Goal: Use online tool/utility: Utilize a website feature to perform a specific function

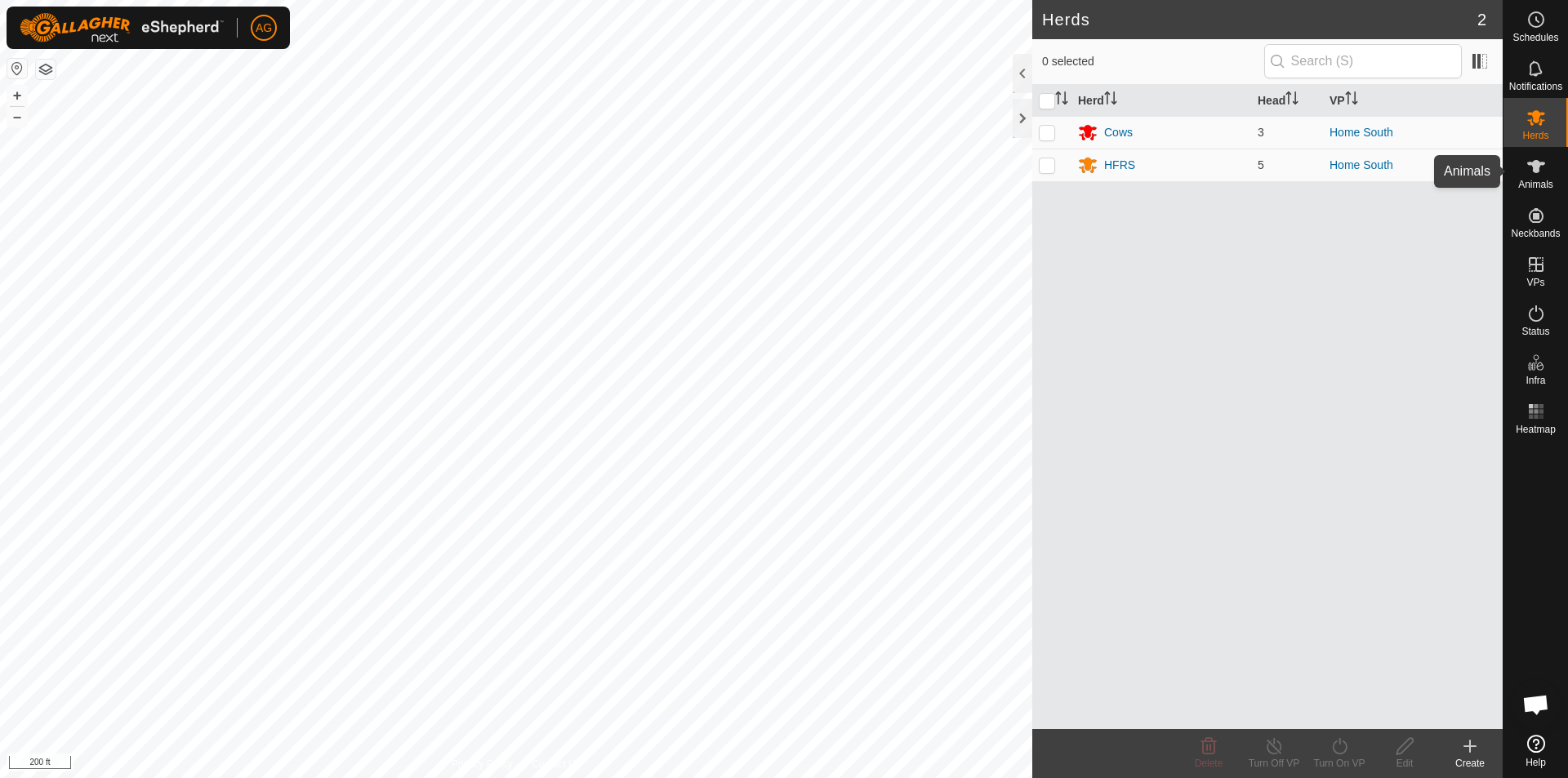
click at [1542, 179] on span "Animals" at bounding box center [1535, 184] width 35 height 9
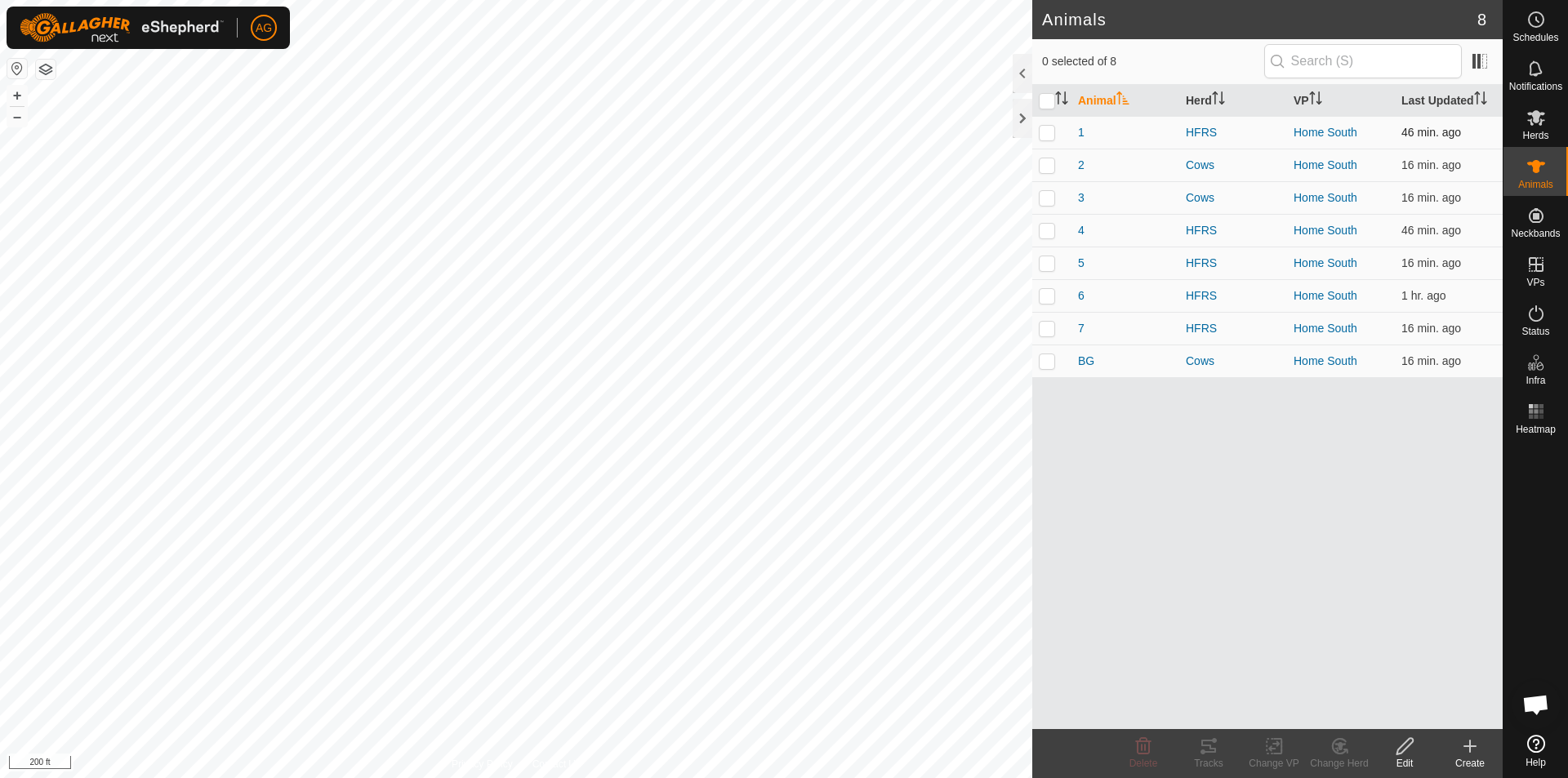
click at [1049, 133] on p-checkbox at bounding box center [1046, 132] width 16 height 13
checkbox input "true"
click at [1202, 749] on icon at bounding box center [1208, 746] width 20 height 20
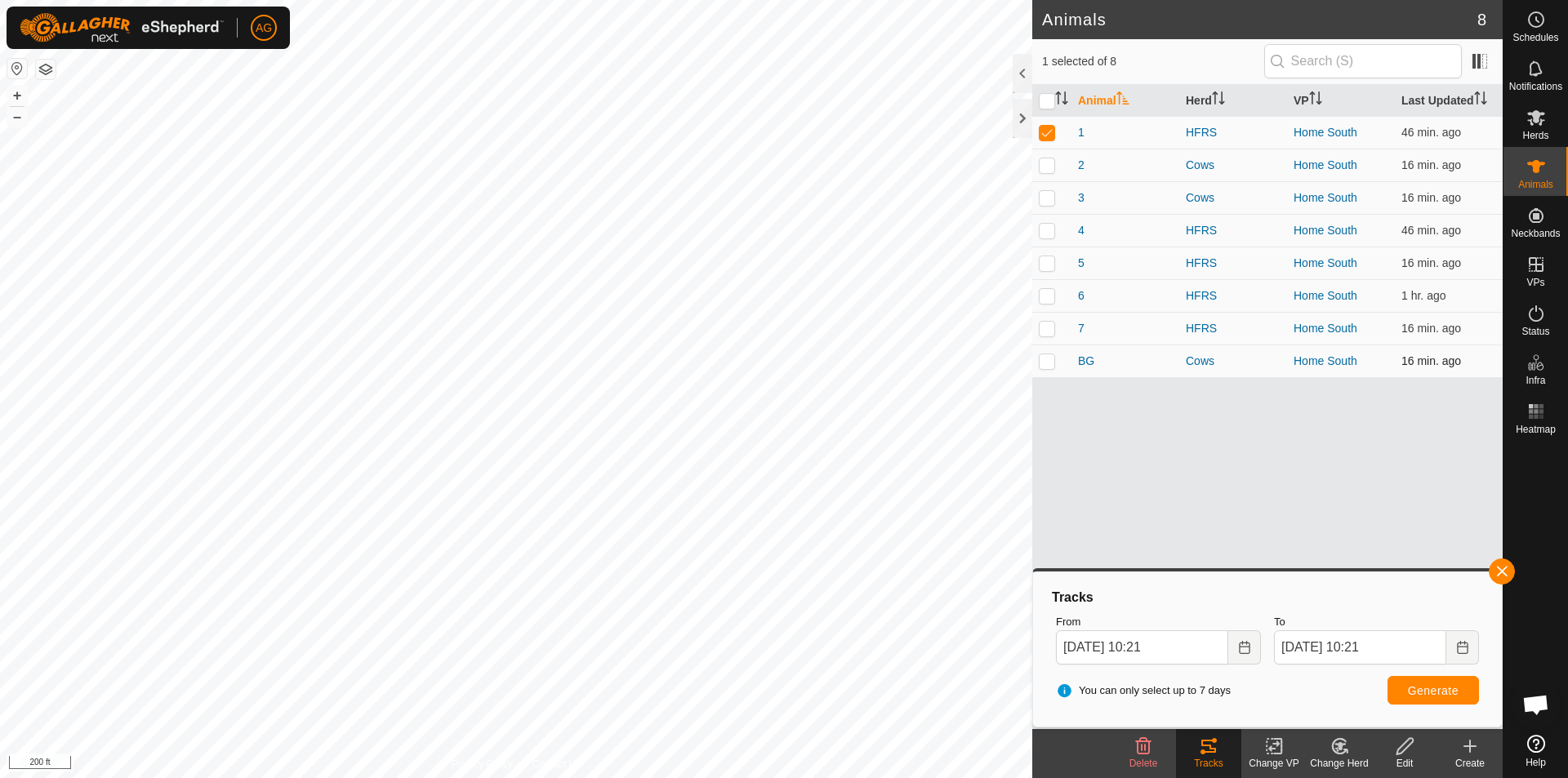
click at [1043, 364] on p-checkbox at bounding box center [1046, 361] width 16 height 13
checkbox input "true"
click at [1047, 137] on p-checkbox at bounding box center [1046, 132] width 16 height 13
checkbox input "false"
click at [1408, 686] on span "Generate" at bounding box center [1433, 691] width 51 height 13
